Goal: Navigation & Orientation: Find specific page/section

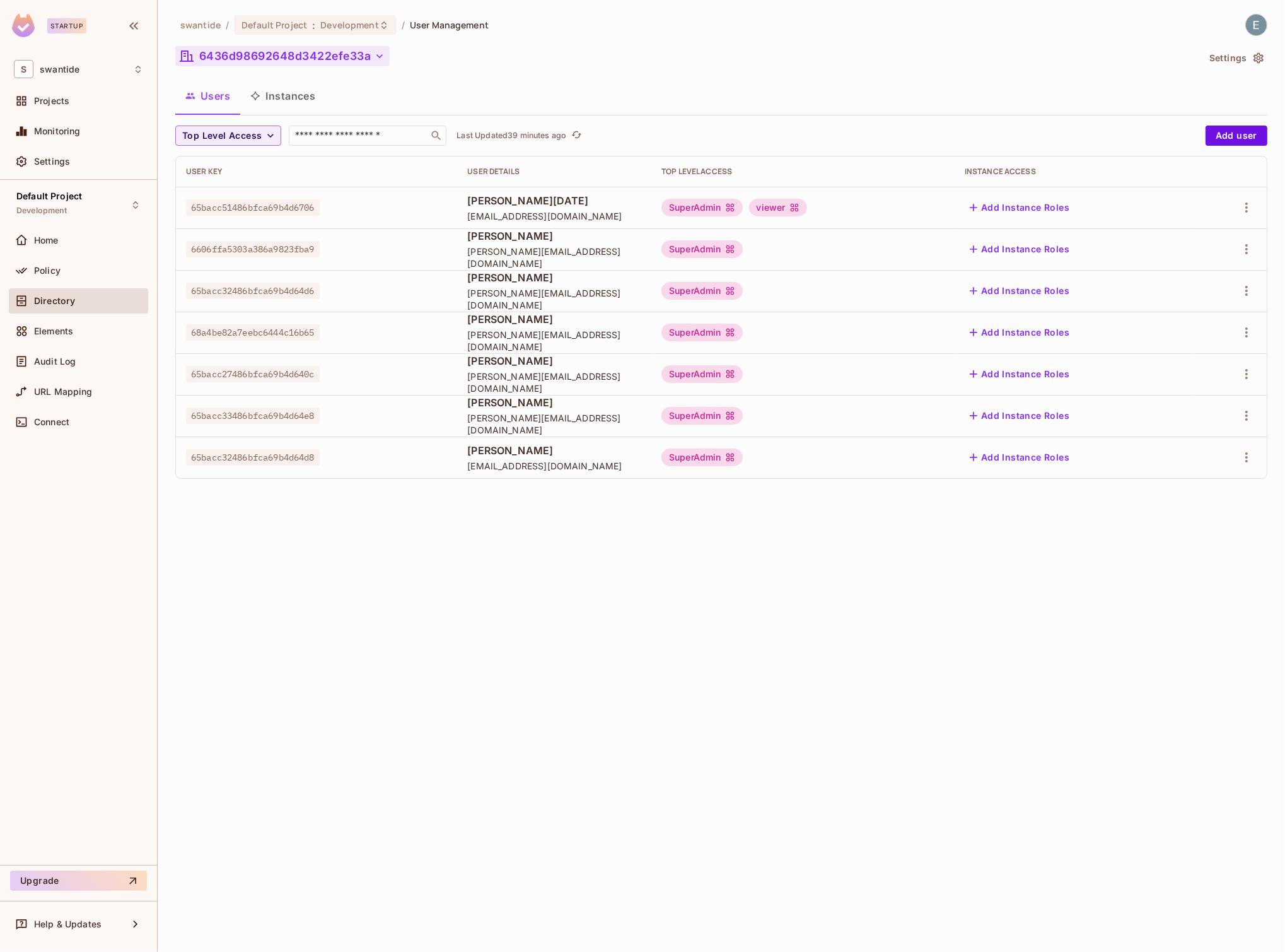
drag, startPoint x: 374, startPoint y: 59, endPoint x: 307, endPoint y: 58, distance: 67.0
click at [307, 58] on button "6436d98692648d3422efe33a" at bounding box center [282, 56] width 215 height 20
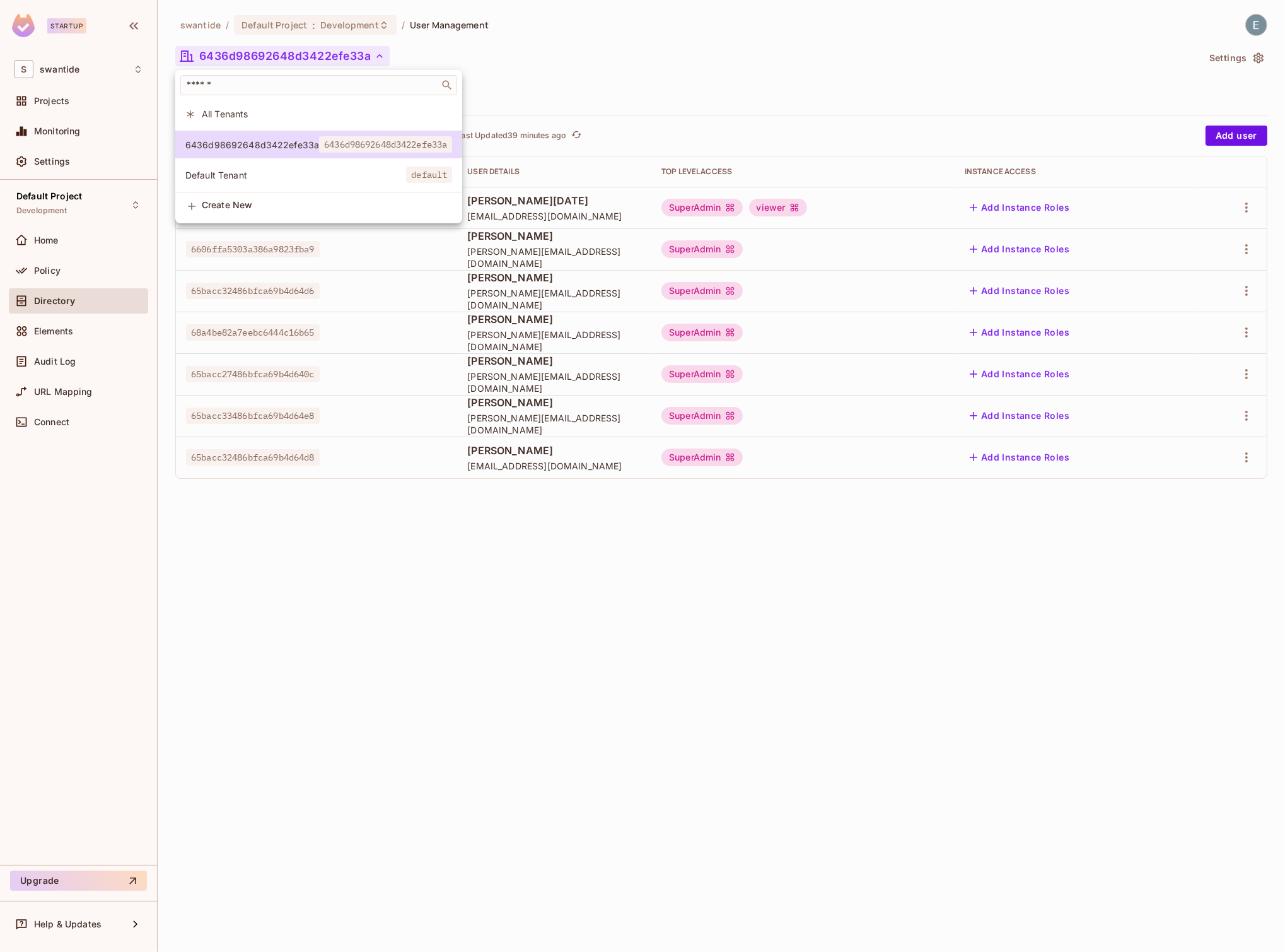
click at [369, 323] on div at bounding box center [642, 476] width 1285 height 952
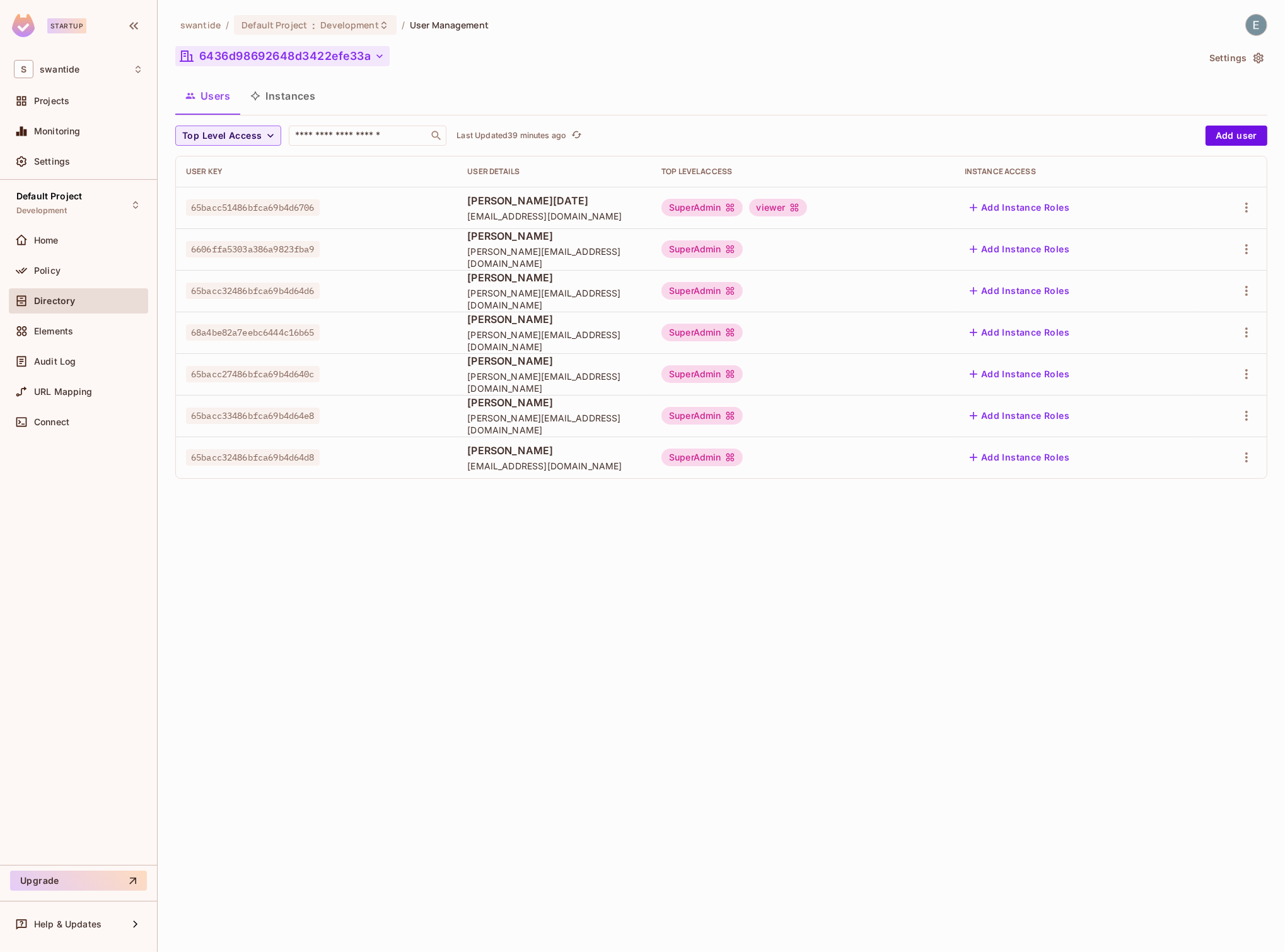
click at [346, 46] on button "6436d98692648d3422efe33a" at bounding box center [282, 56] width 215 height 20
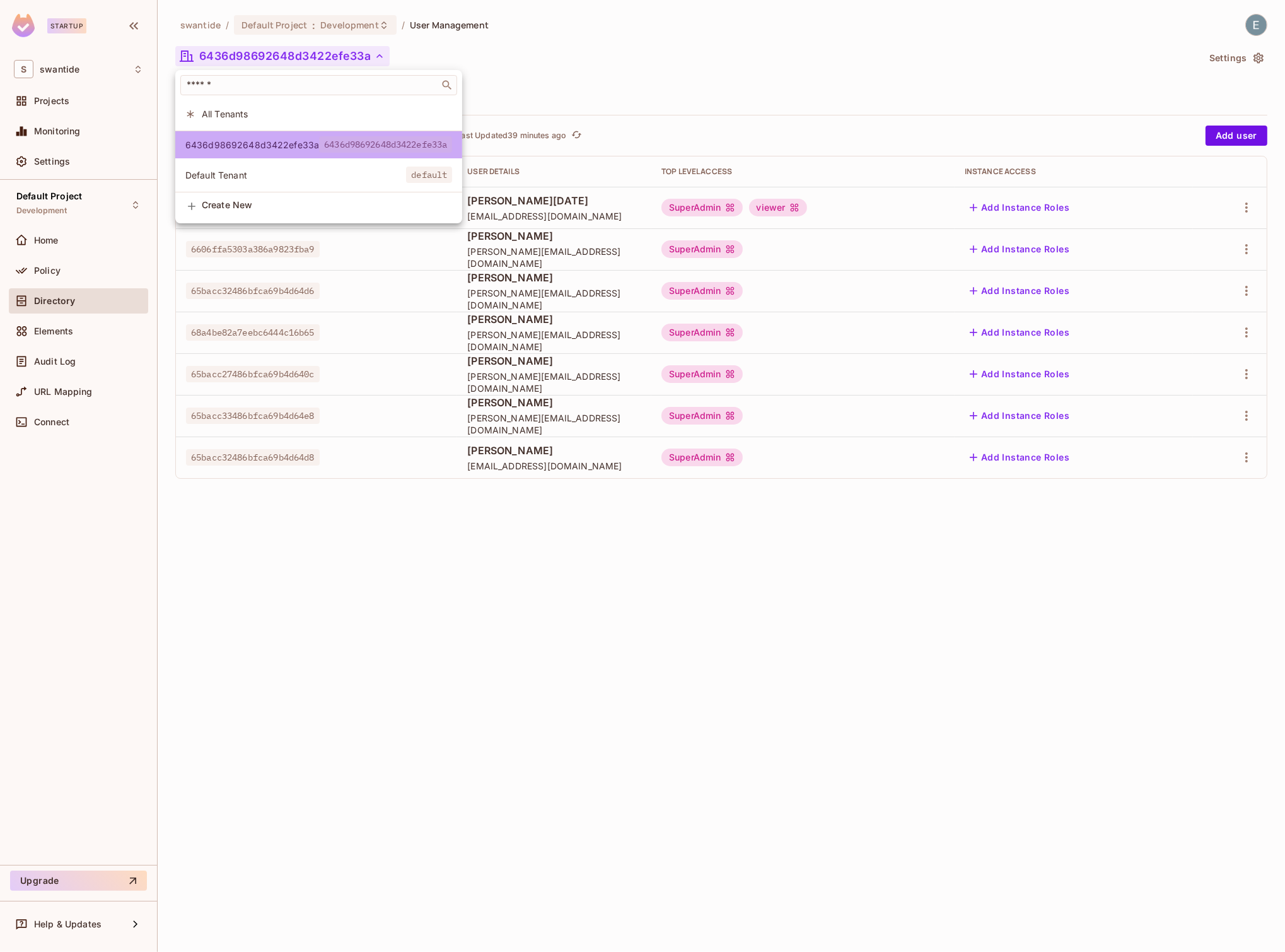
click at [392, 143] on span "6436d98692648d3422efe33a" at bounding box center [386, 144] width 133 height 16
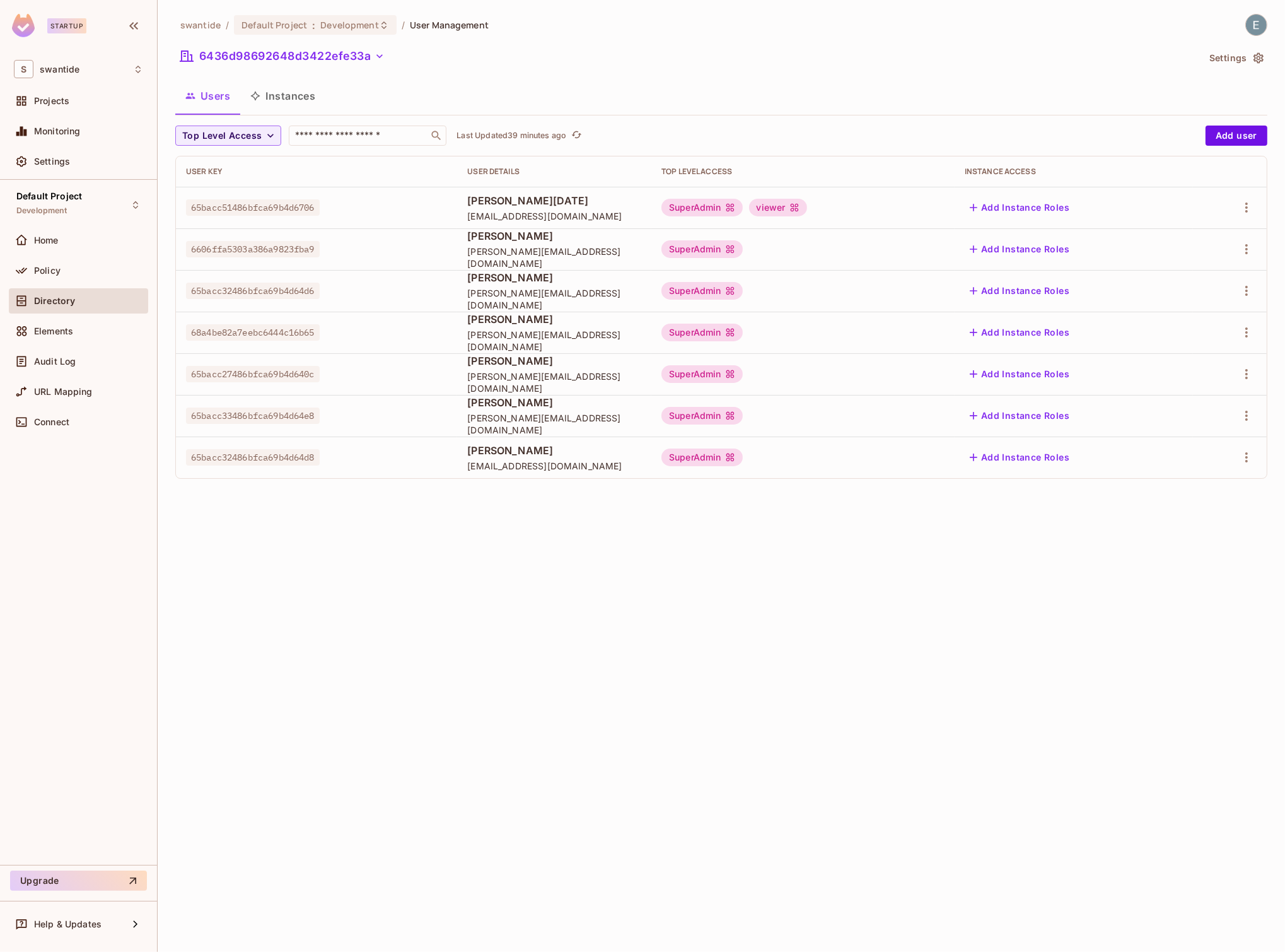
click at [390, 139] on div "6436d98692648d3422efe33a 6436d98692648d3422efe33a Default Tenant default" at bounding box center [283, 121] width 215 height 35
click at [968, 713] on div "swantide / Default Project : Development / User Management 6436d98692648d3422ef…" at bounding box center [721, 476] width 1127 height 952
click at [333, 63] on button "6436d98692648d3422efe33a" at bounding box center [282, 56] width 215 height 20
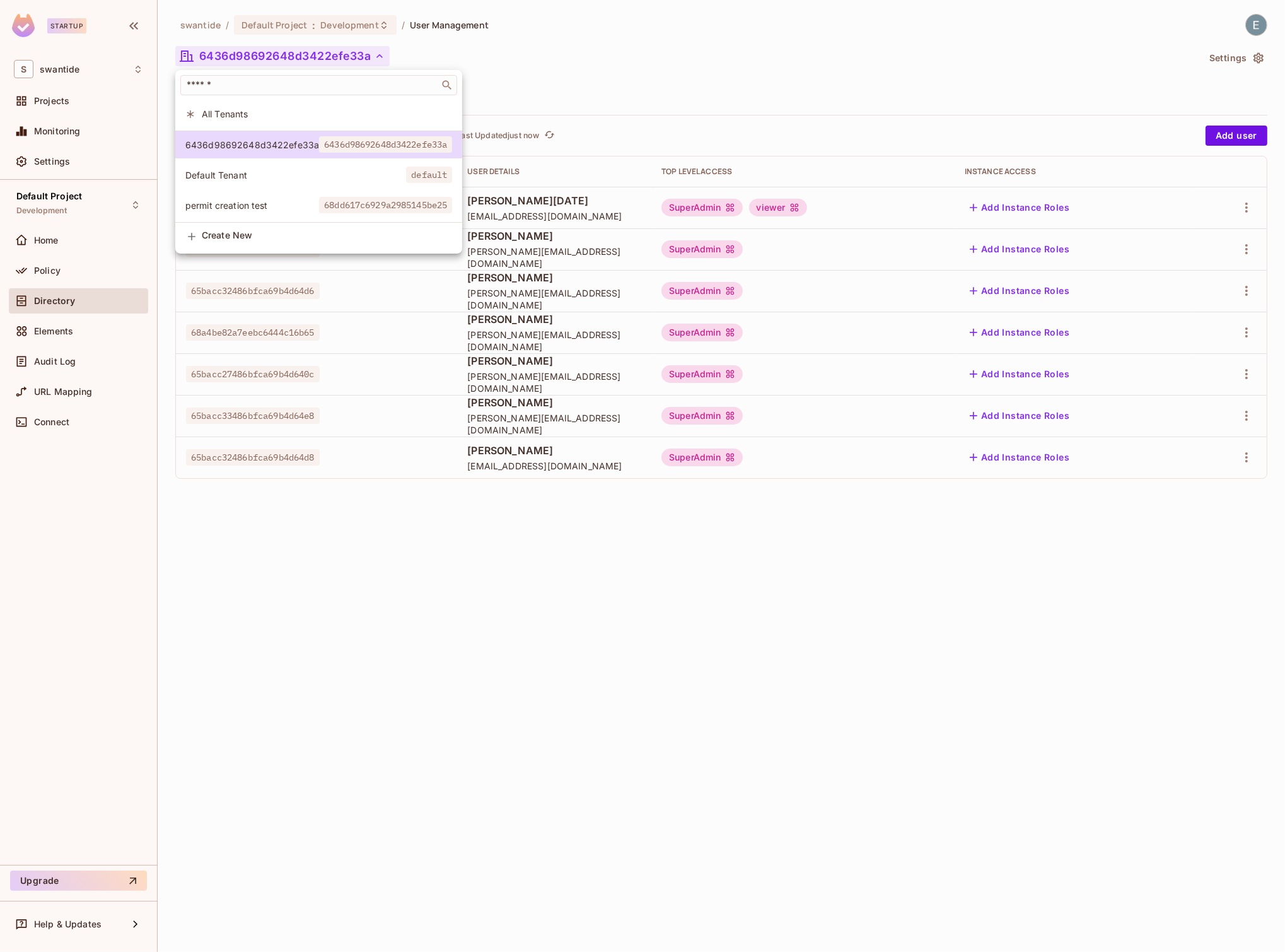
click at [264, 208] on span "permit creation test" at bounding box center [252, 205] width 134 height 12
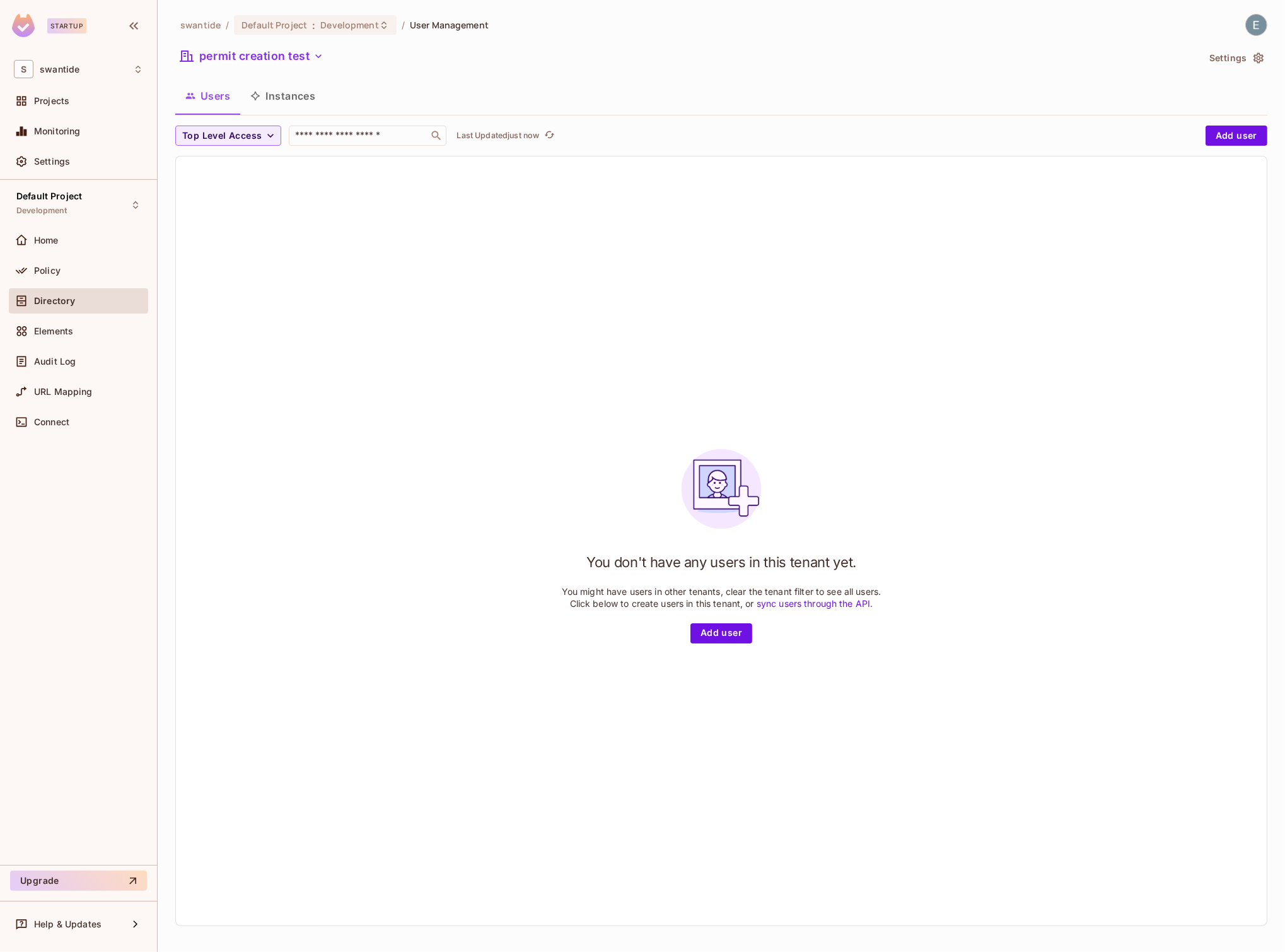
click at [272, 93] on button "Instances" at bounding box center [282, 96] width 85 height 32
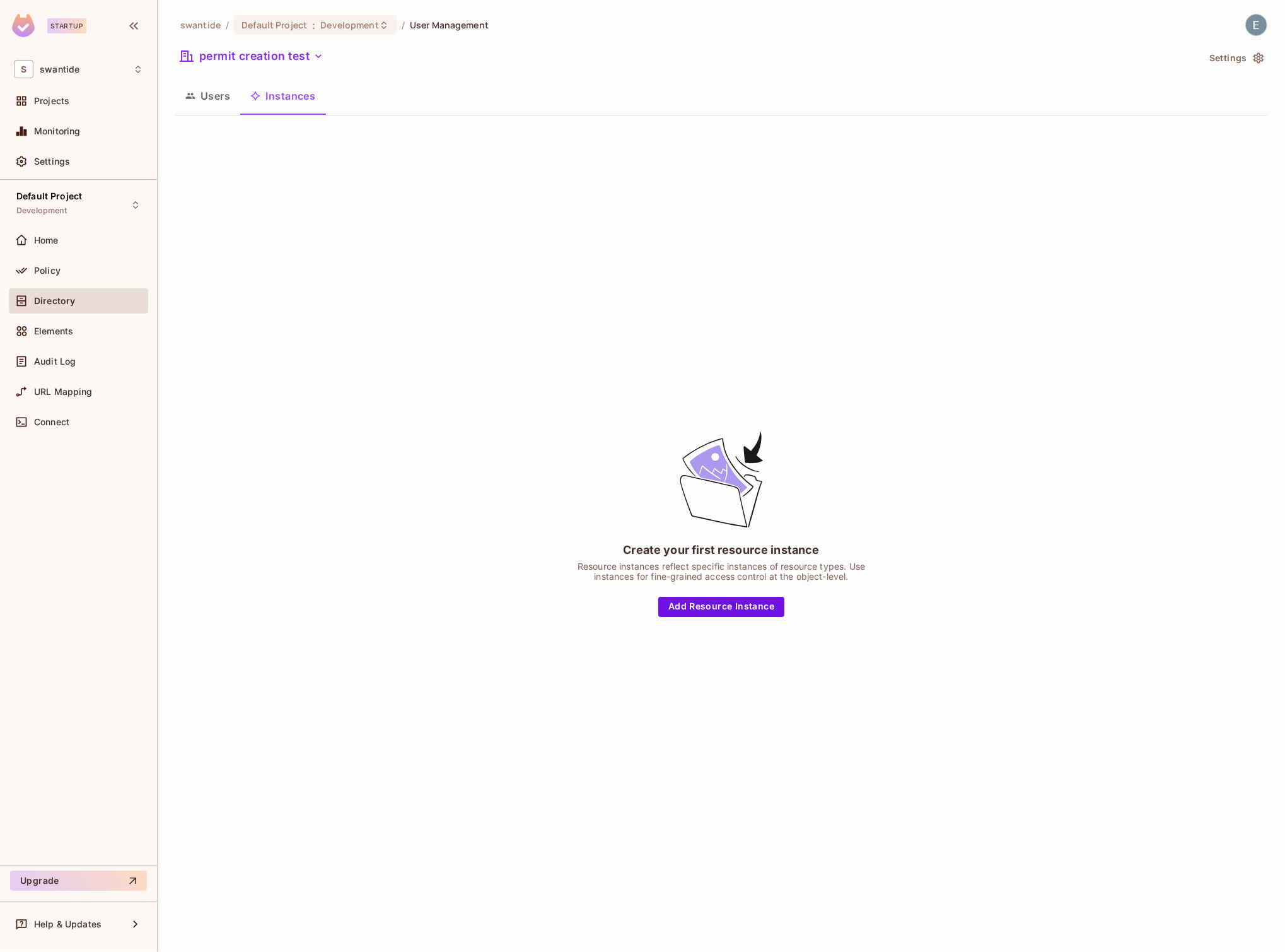
click at [217, 95] on button "Users" at bounding box center [208, 96] width 65 height 32
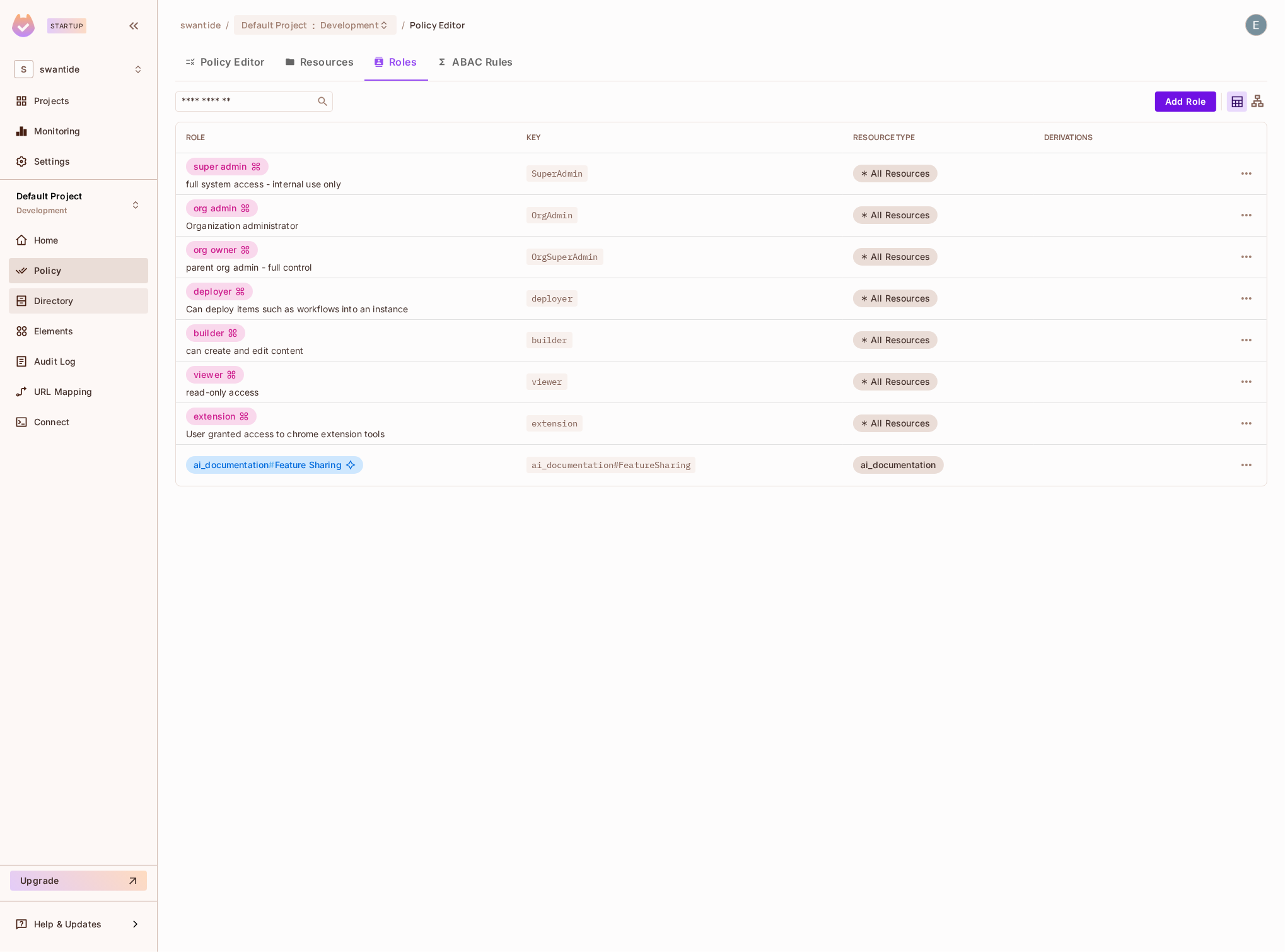
click at [91, 305] on div "Directory" at bounding box center [89, 301] width 109 height 10
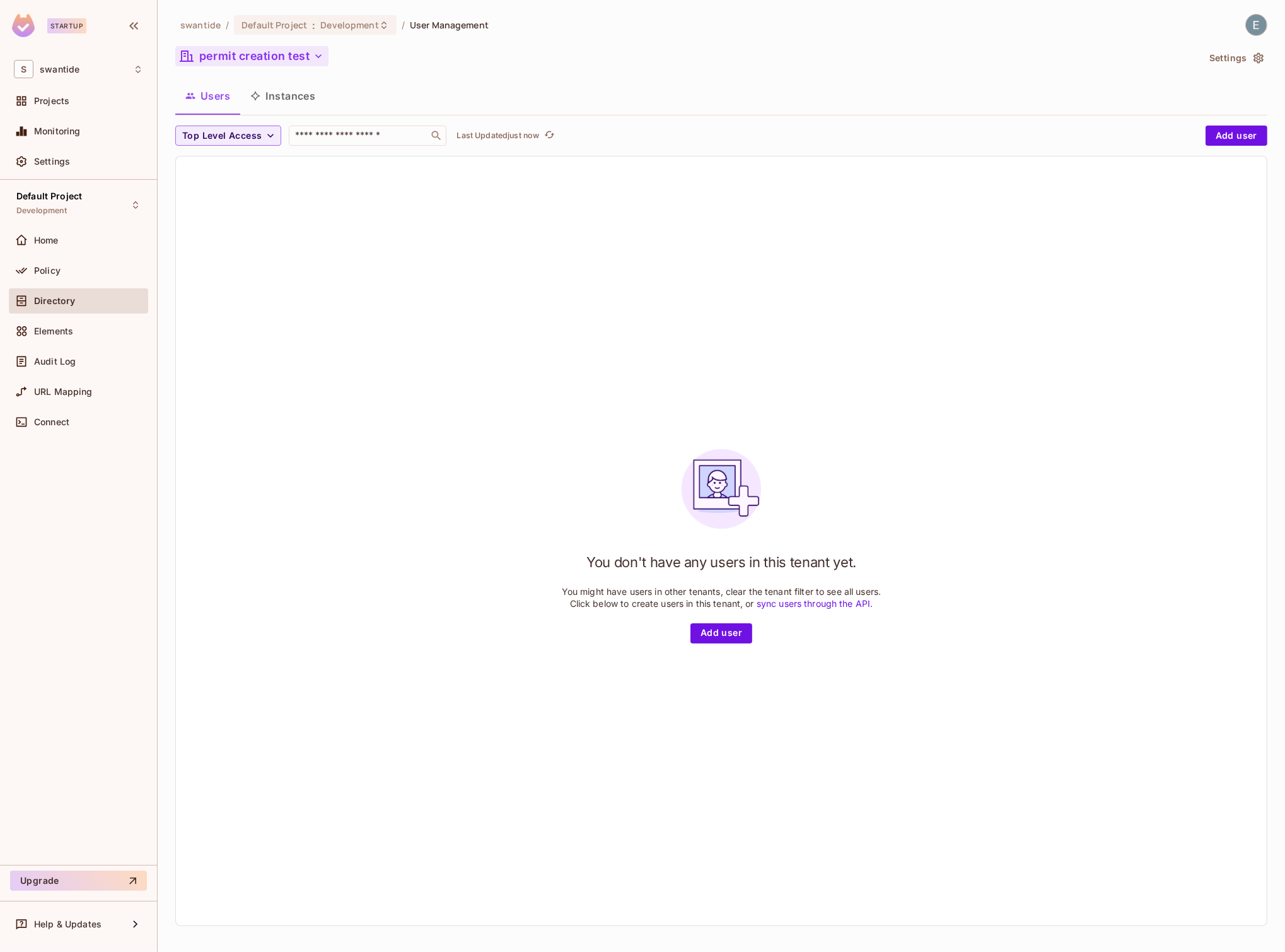
click at [301, 49] on button "permit creation test" at bounding box center [252, 56] width 153 height 20
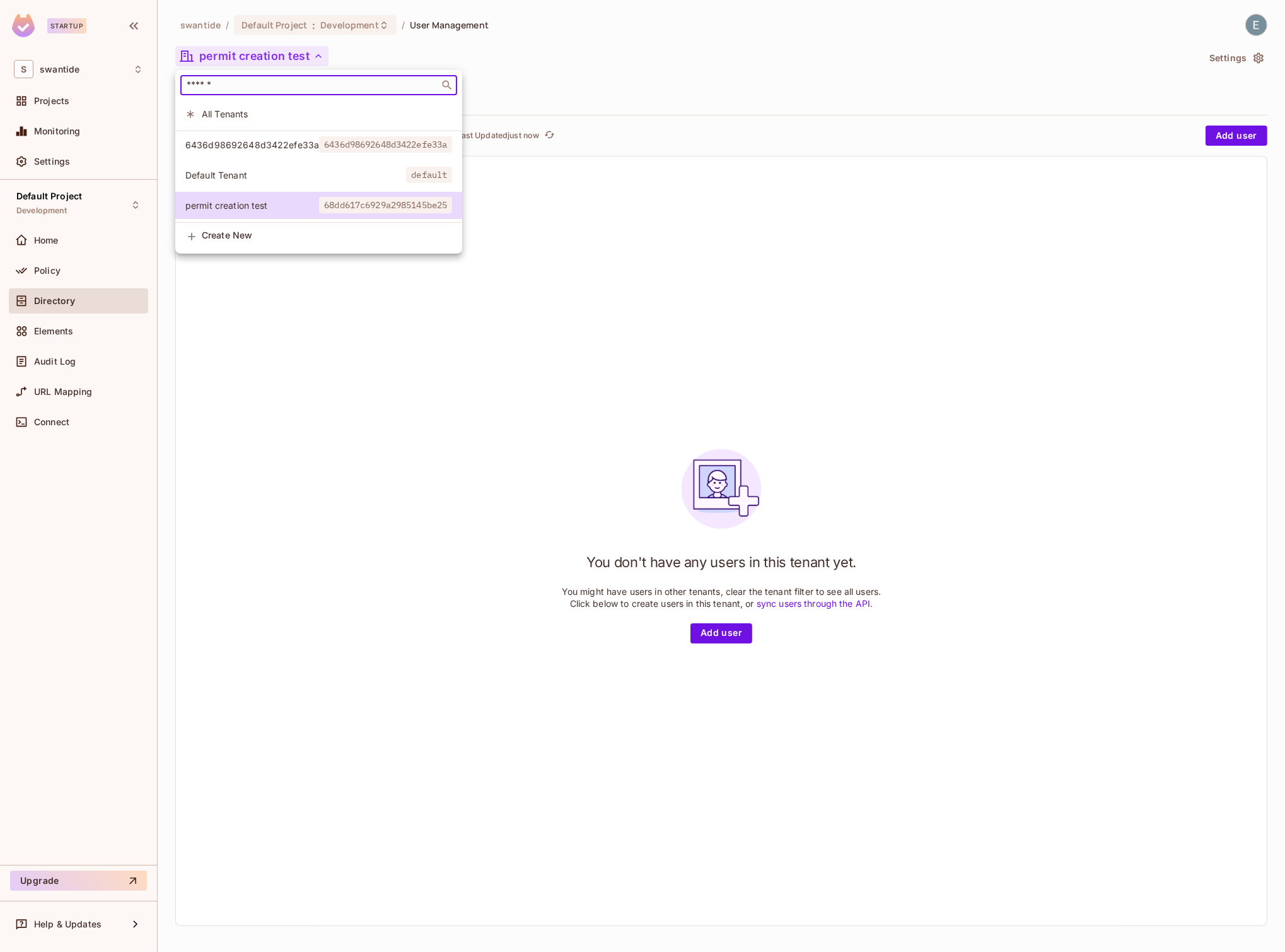
click at [260, 86] on input "text" at bounding box center [310, 85] width 251 height 13
type input "****"
click at [86, 275] on div at bounding box center [642, 476] width 1285 height 952
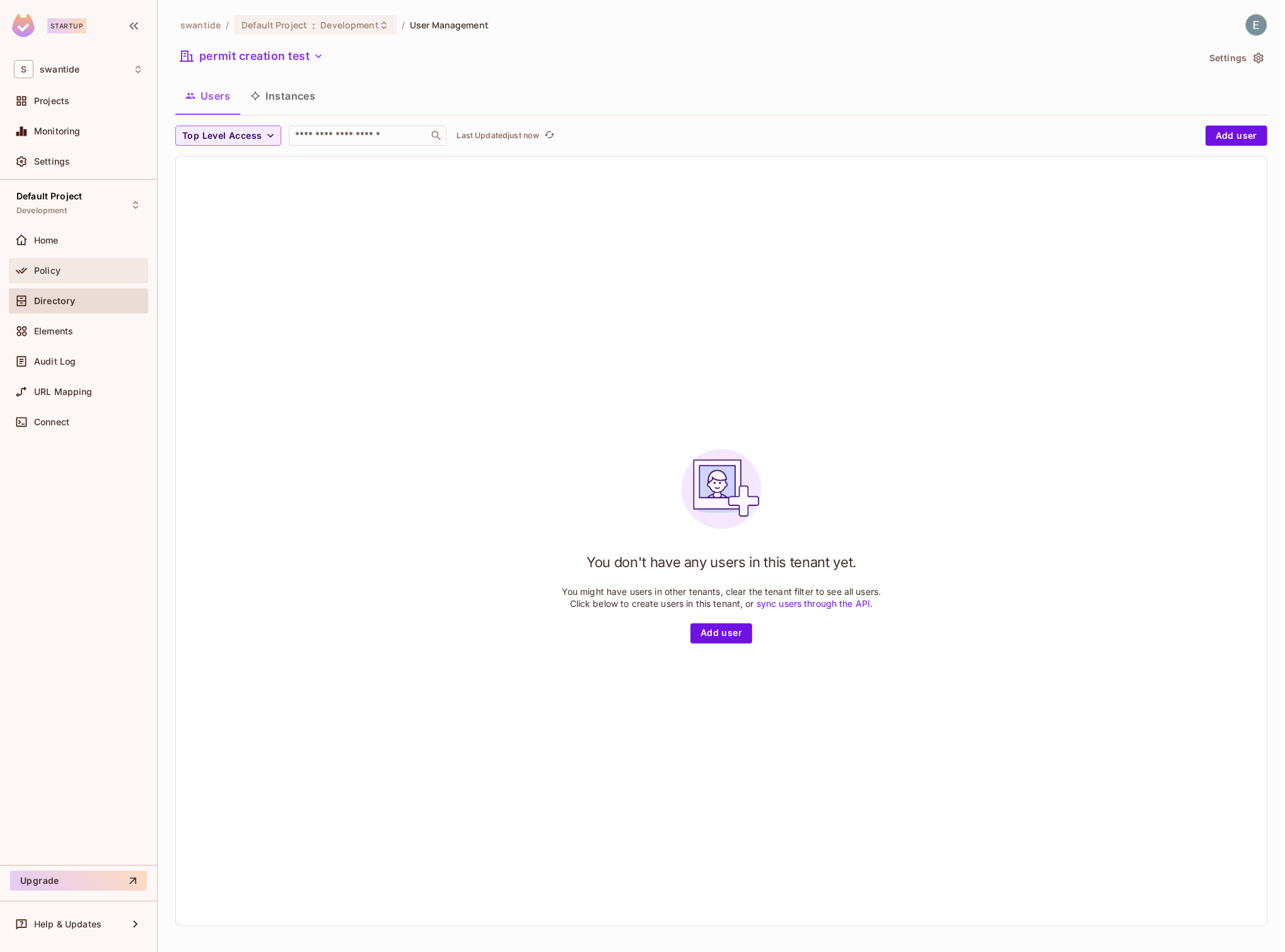
click at [78, 272] on div "Policy" at bounding box center [89, 270] width 109 height 10
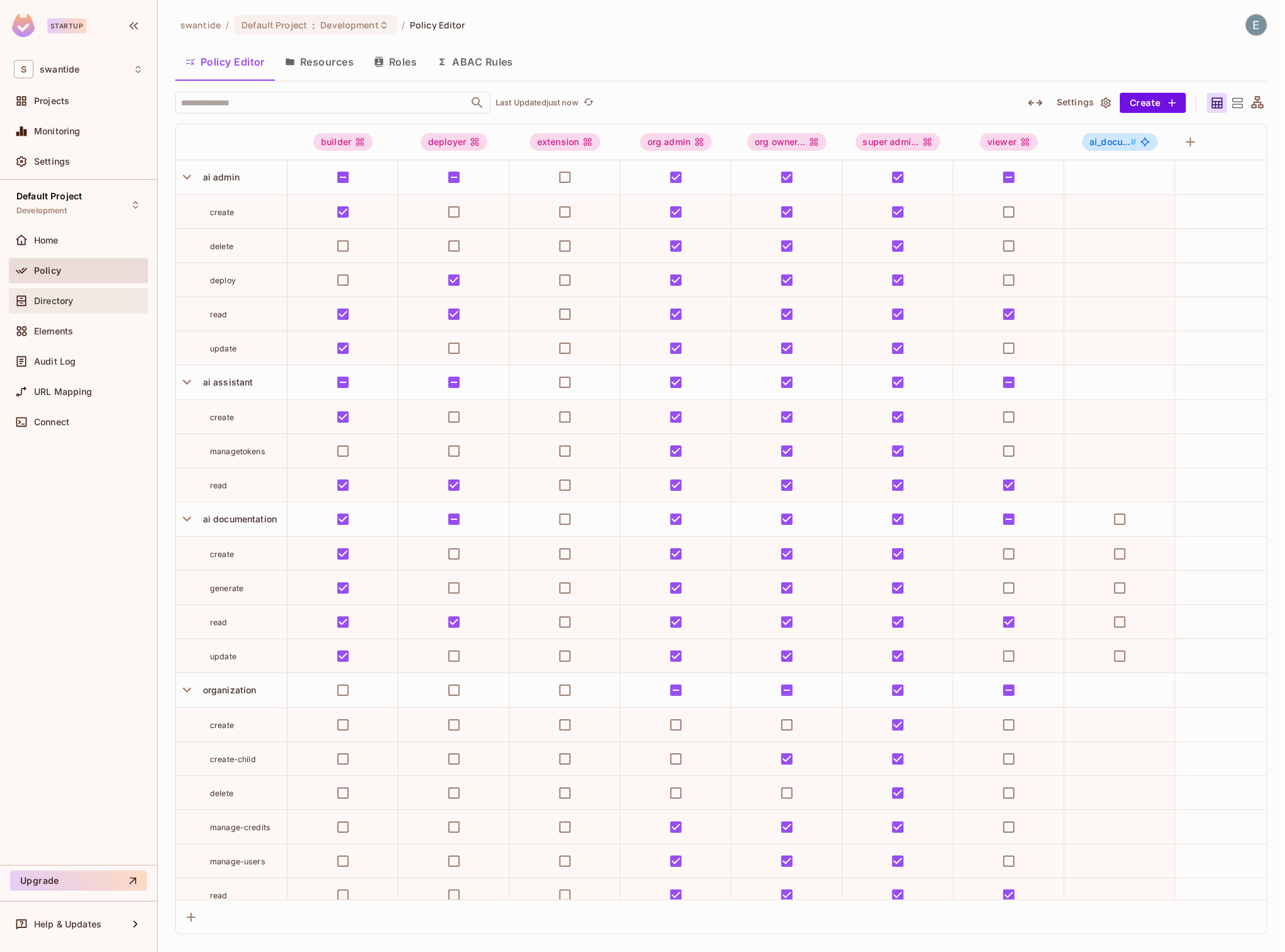
click at [77, 298] on div "Directory" at bounding box center [89, 301] width 109 height 10
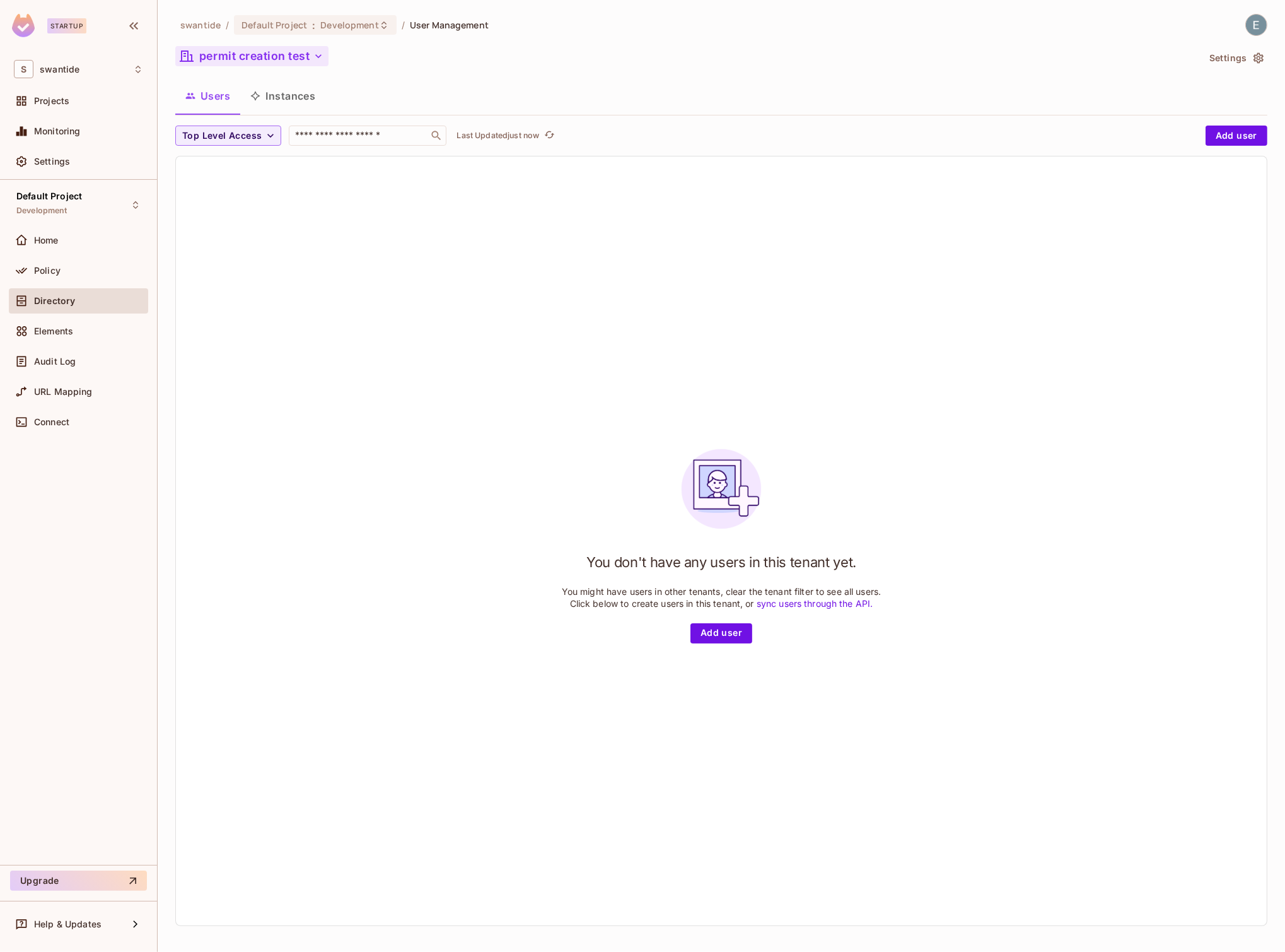
click at [277, 48] on button "permit creation test" at bounding box center [252, 56] width 153 height 20
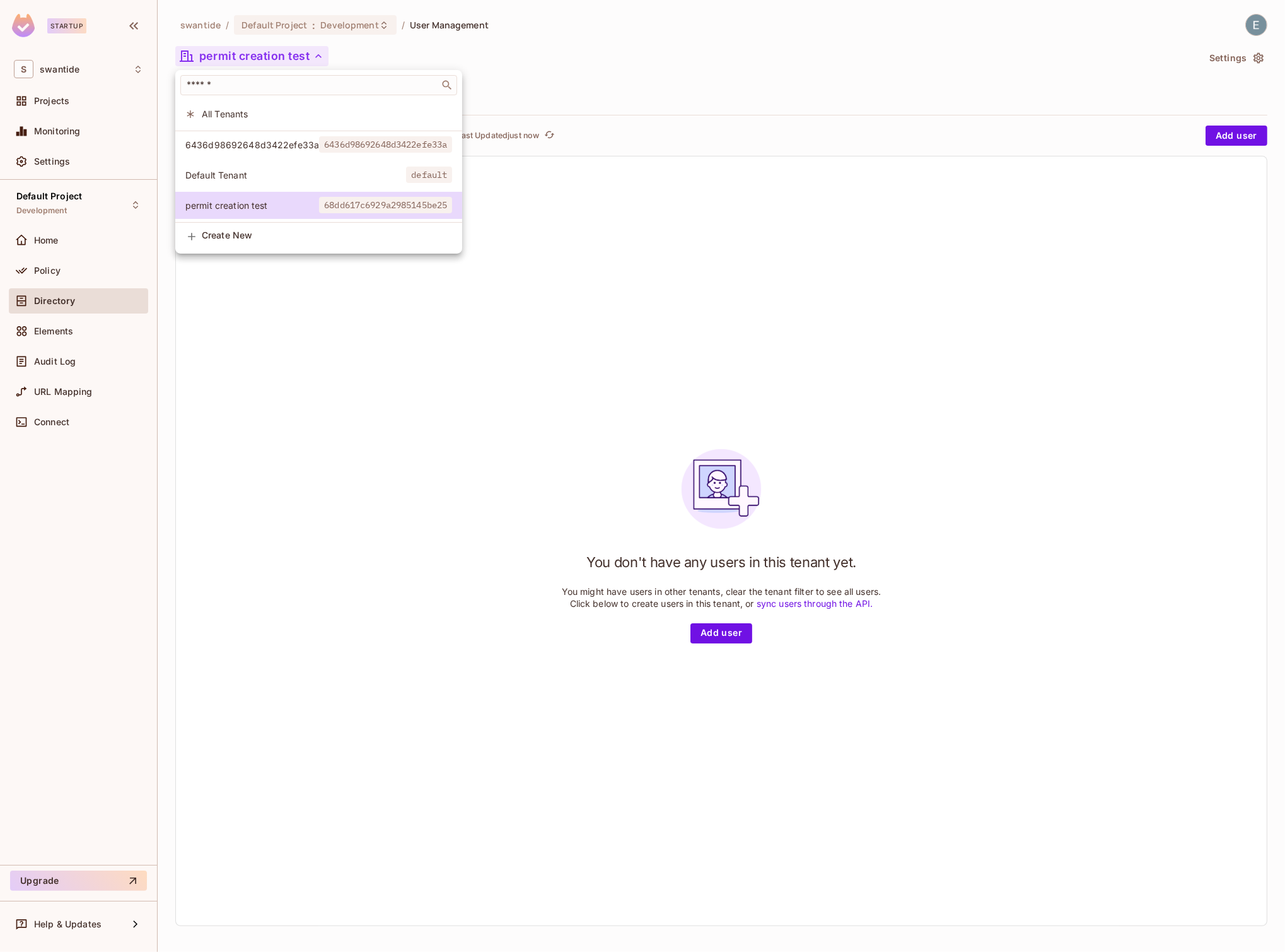
click at [232, 179] on span "Default Tenant" at bounding box center [296, 175] width 221 height 12
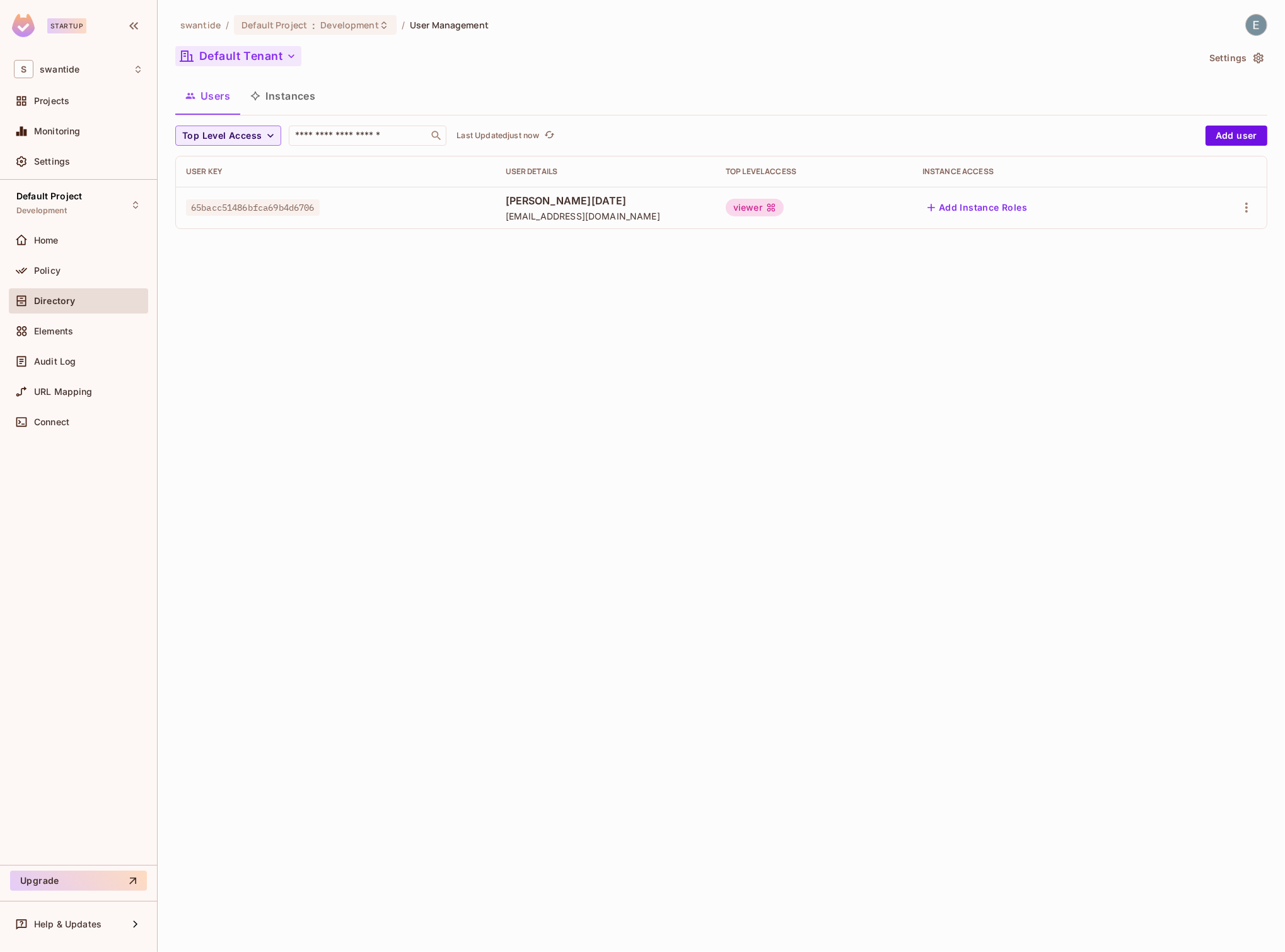
click at [252, 59] on button "Default Tenant" at bounding box center [238, 56] width 126 height 20
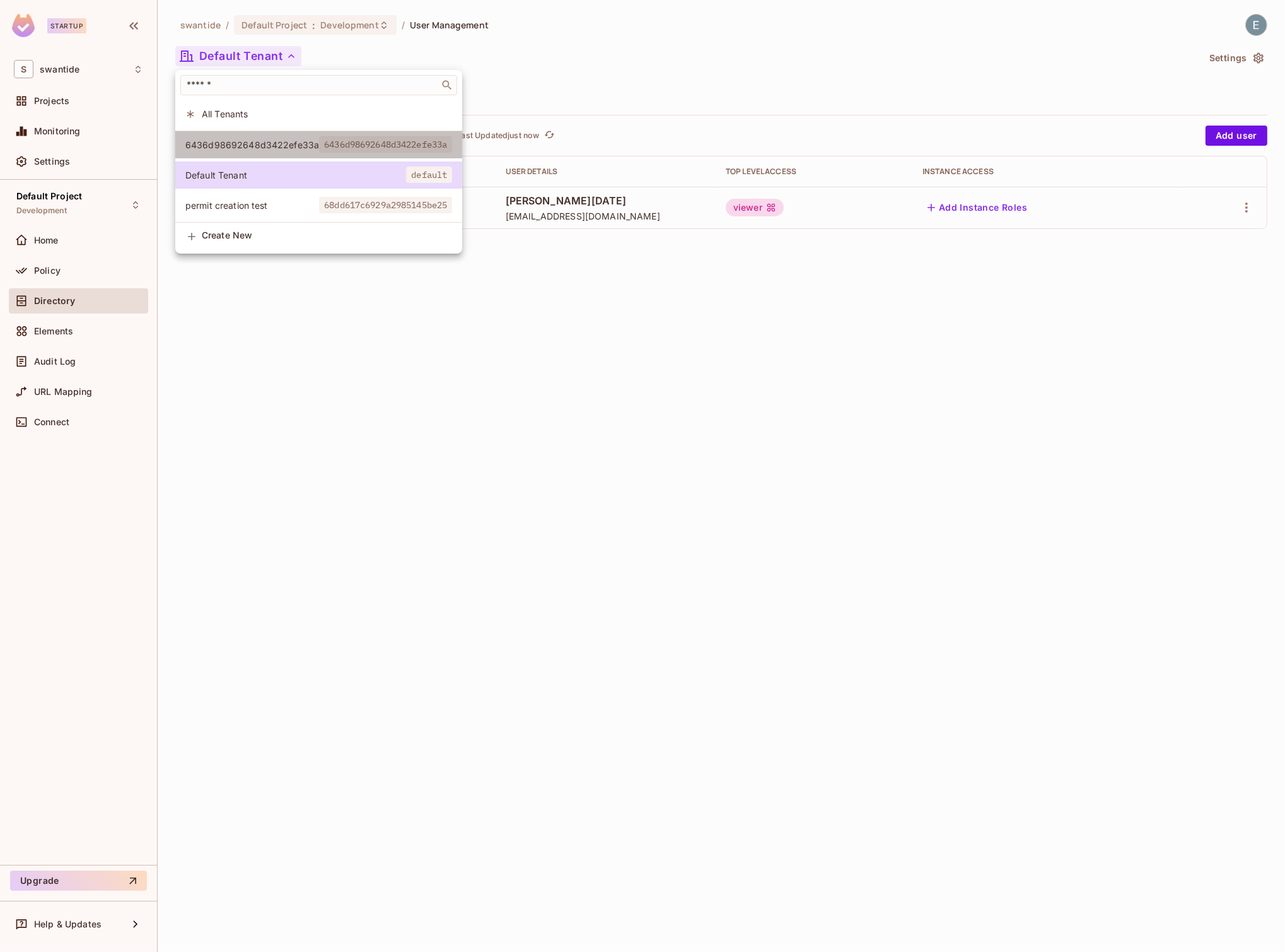
click at [246, 144] on span "6436d98692648d3422efe33a" at bounding box center [252, 144] width 134 height 12
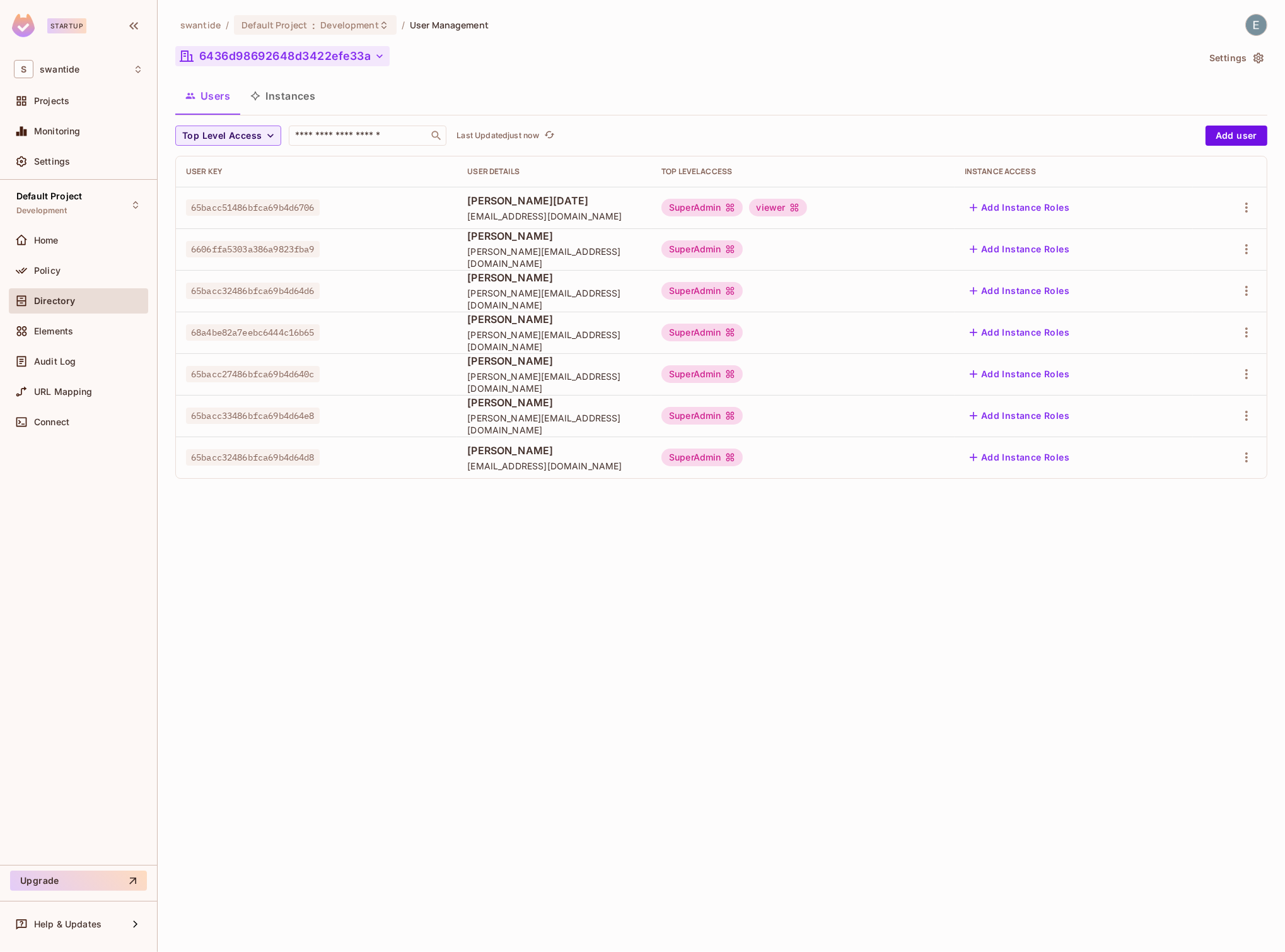
click at [267, 60] on button "6436d98692648d3422efe33a" at bounding box center [282, 56] width 215 height 20
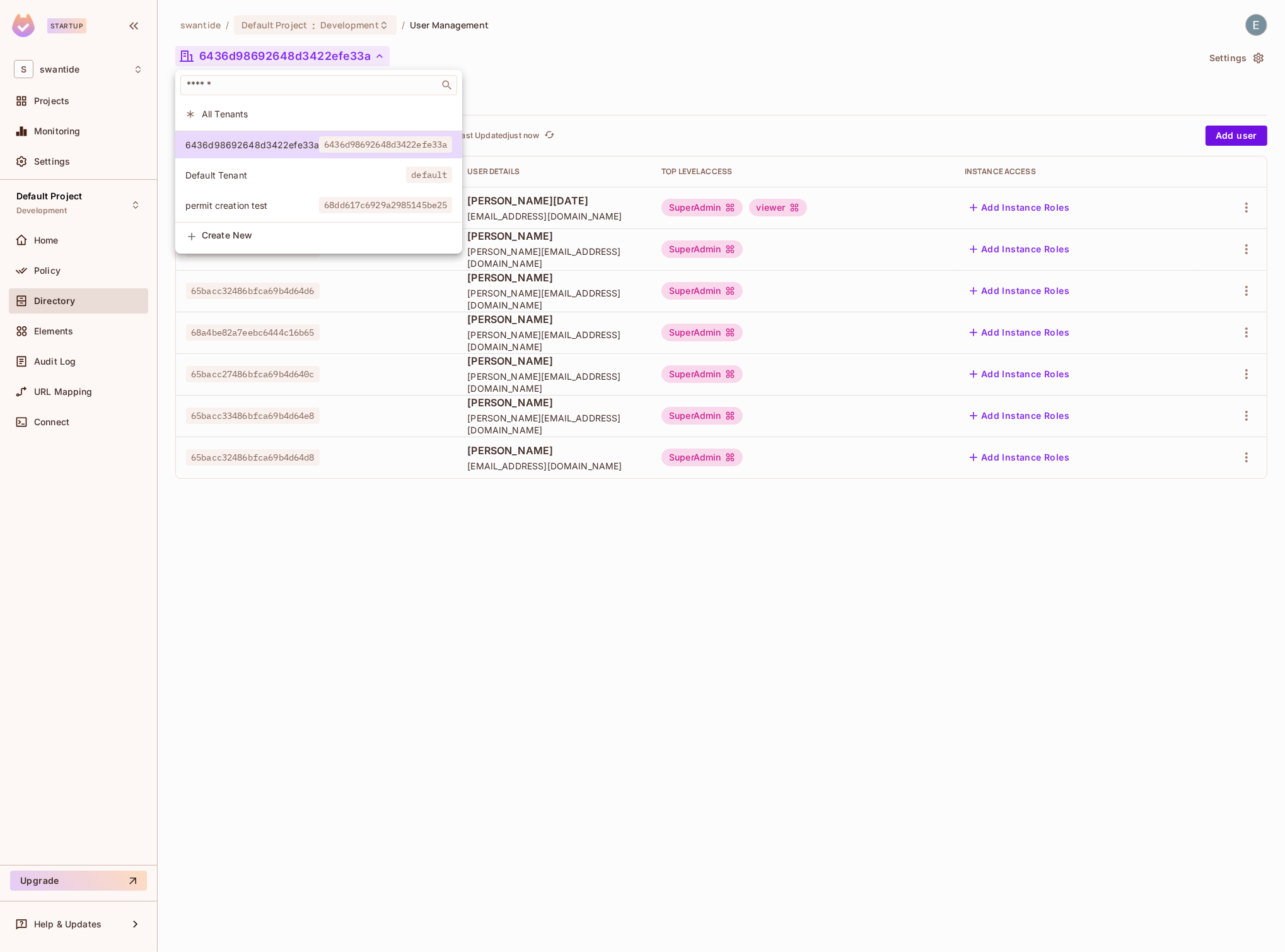
click at [250, 205] on span "permit creation test" at bounding box center [252, 205] width 134 height 12
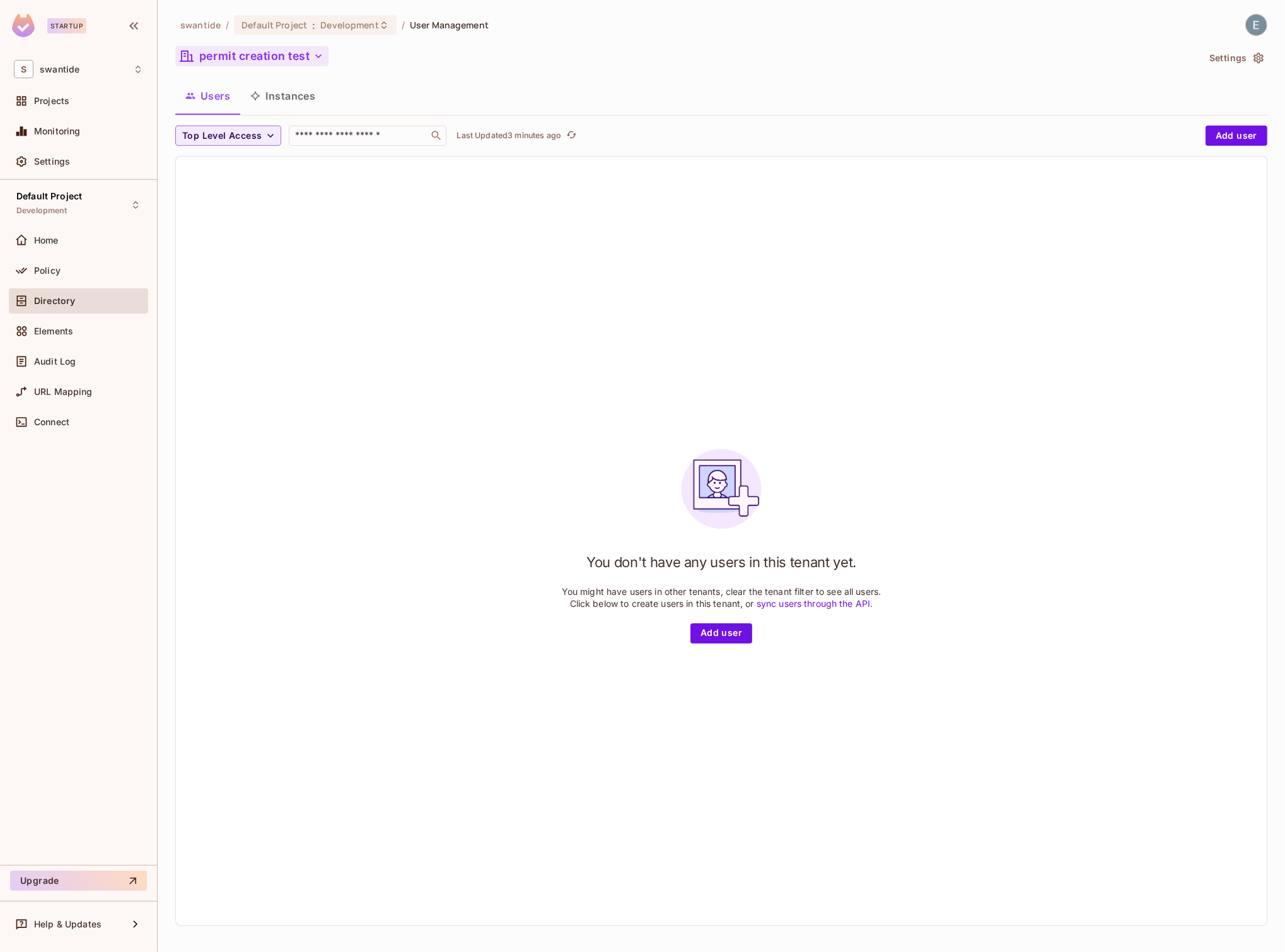
click at [284, 54] on button "permit creation test" at bounding box center [252, 56] width 153 height 20
click at [274, 63] on button "permit creation test" at bounding box center [252, 56] width 153 height 20
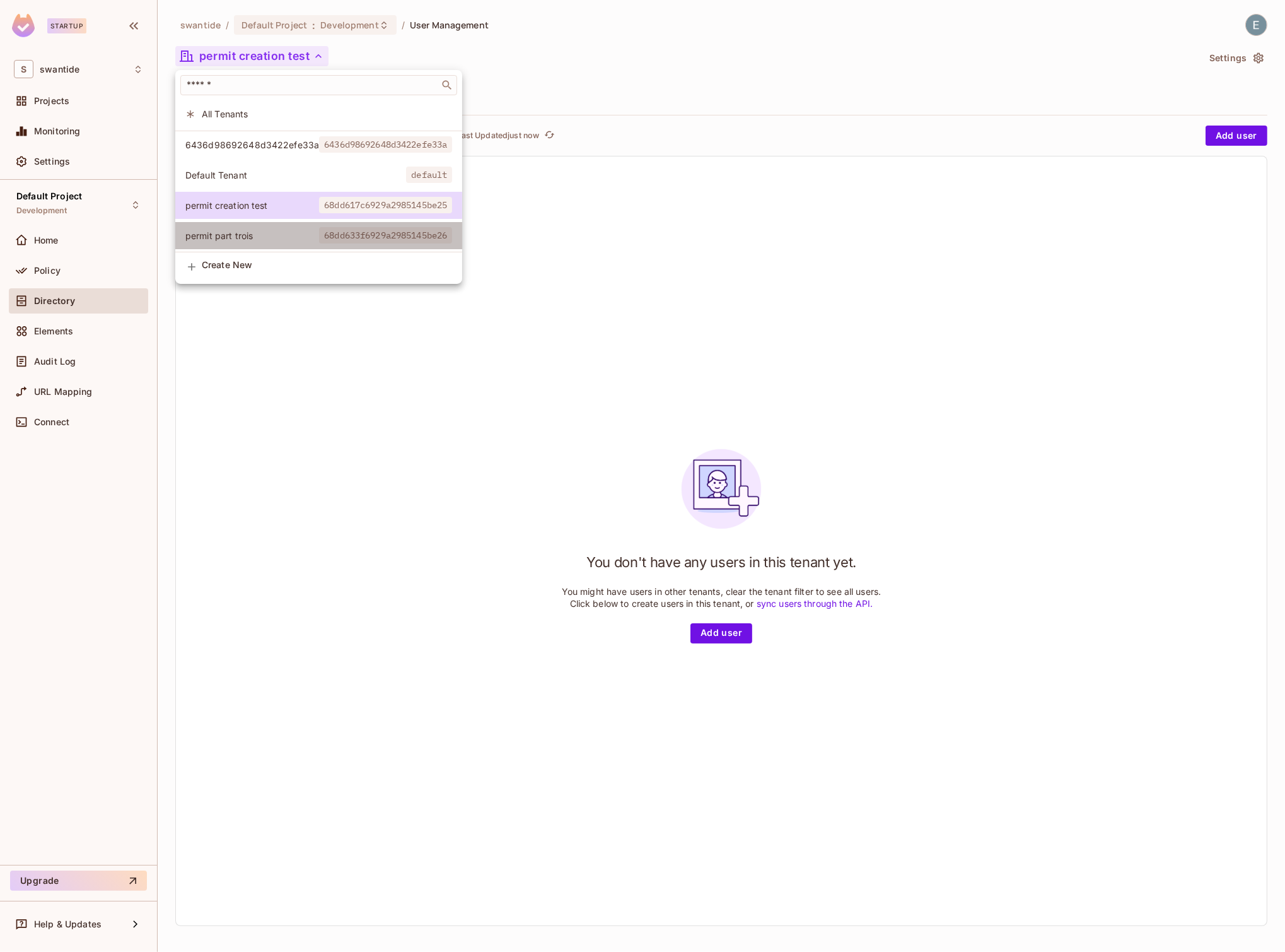
click at [275, 230] on span "permit part trois" at bounding box center [252, 235] width 134 height 12
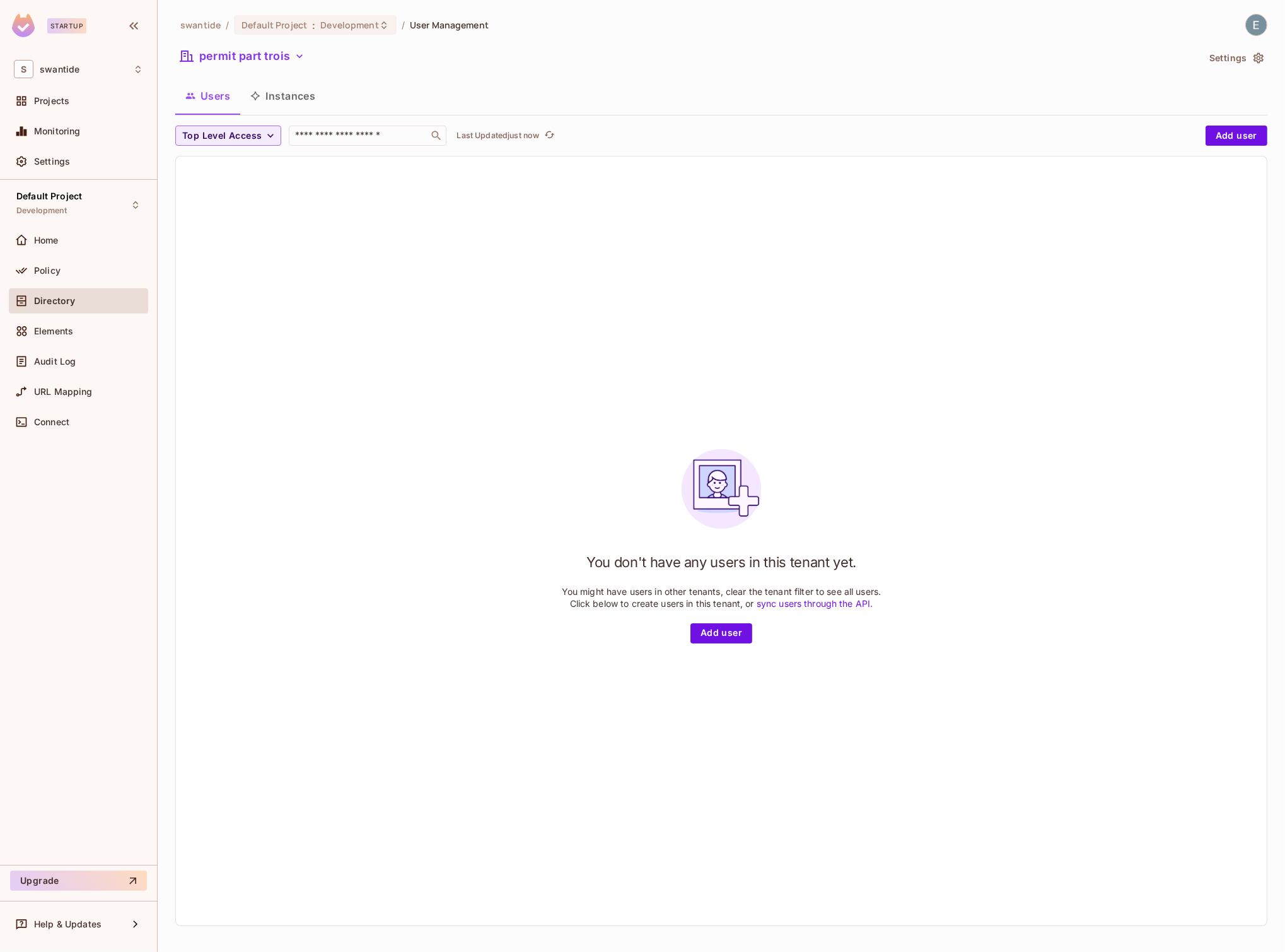
click at [440, 248] on div "You don't have any users in this tenant yet. You might have users in other tena…" at bounding box center [721, 541] width 1091 height 769
click at [286, 101] on button "Instances" at bounding box center [282, 96] width 85 height 32
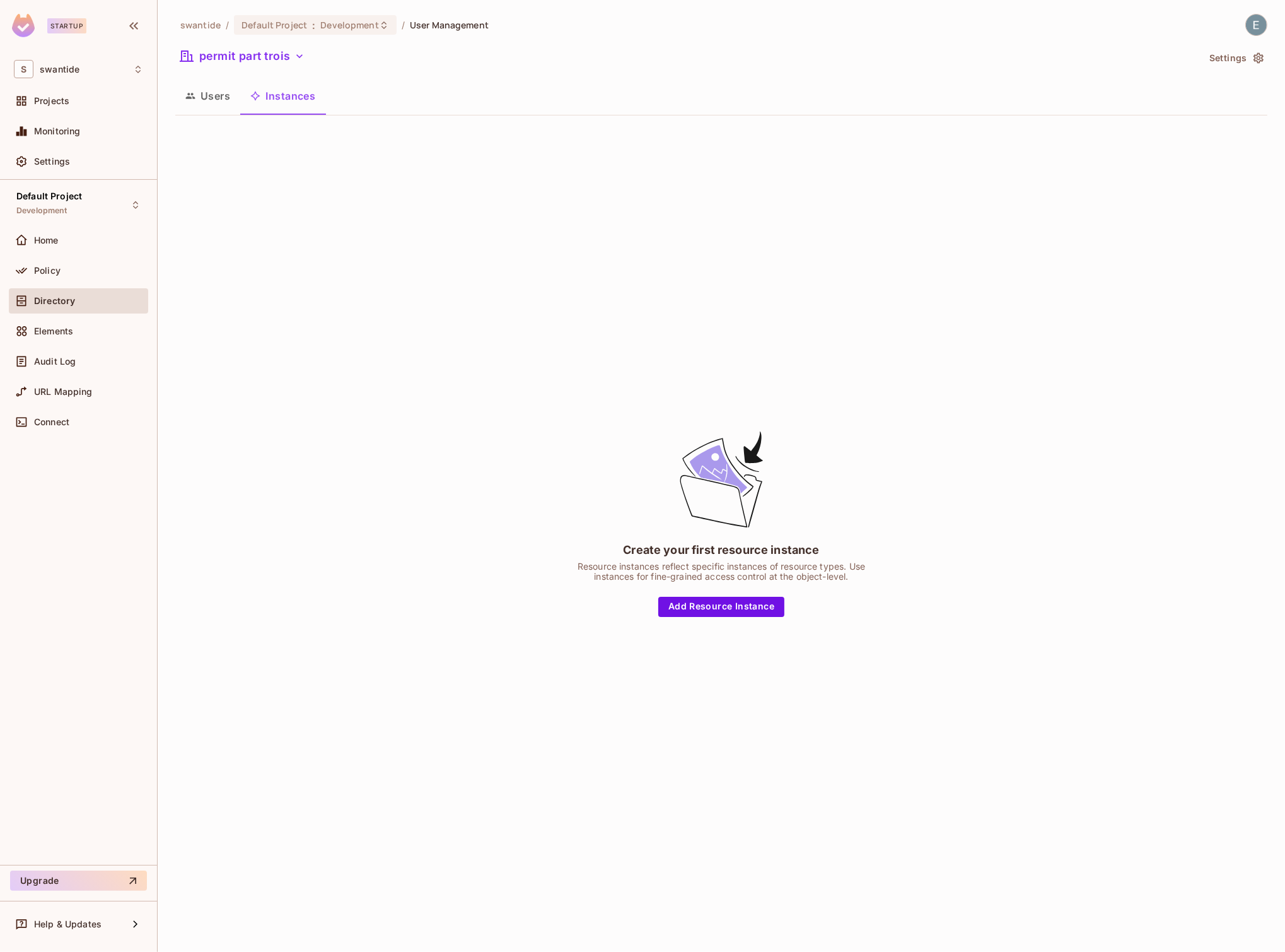
click at [221, 93] on button "Users" at bounding box center [208, 96] width 65 height 32
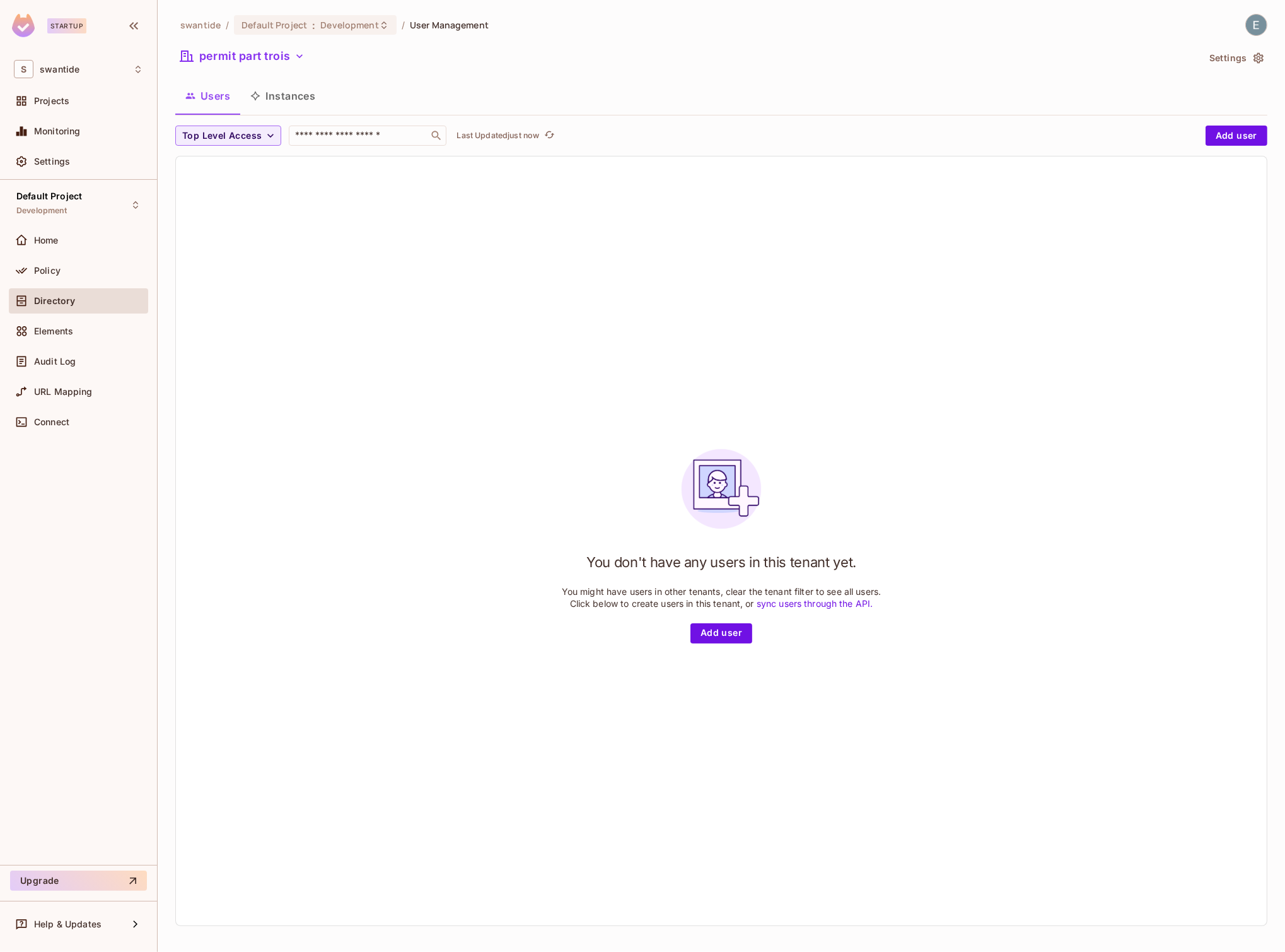
click at [106, 303] on div "Directory" at bounding box center [89, 301] width 109 height 10
click at [281, 66] on button "permit part trois" at bounding box center [243, 56] width 134 height 20
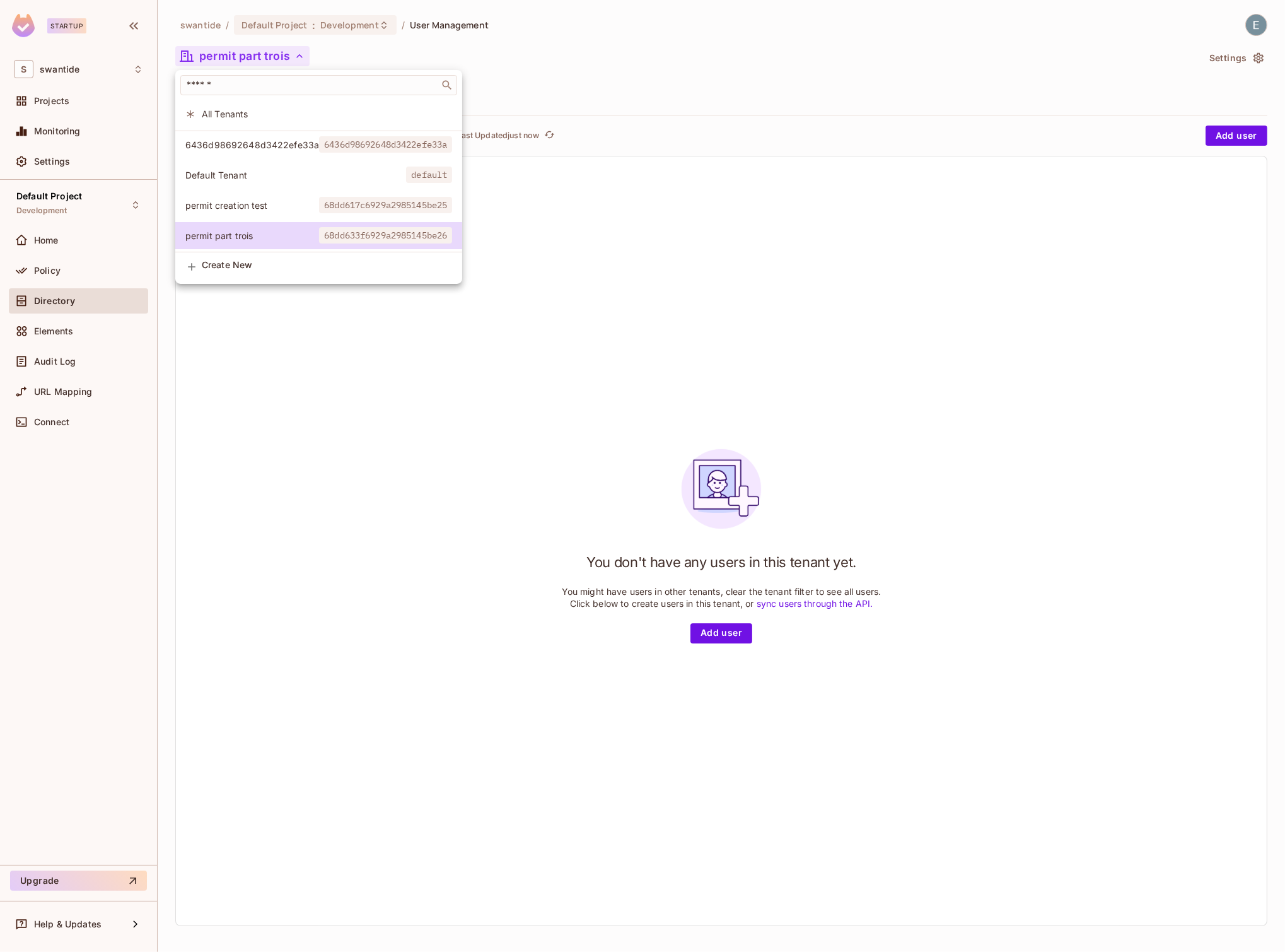
click at [256, 113] on span "All Tenants" at bounding box center [327, 113] width 250 height 12
